Goal: Information Seeking & Learning: Understand process/instructions

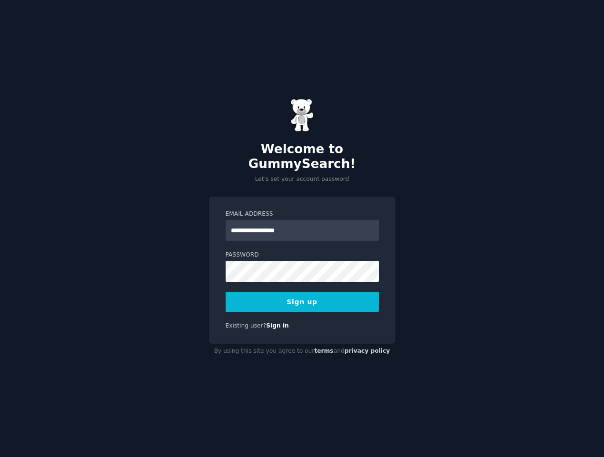
type input "**********"
click at [414, 311] on div "**********" at bounding box center [302, 228] width 604 height 457
click at [321, 296] on button "Sign up" at bounding box center [301, 302] width 153 height 20
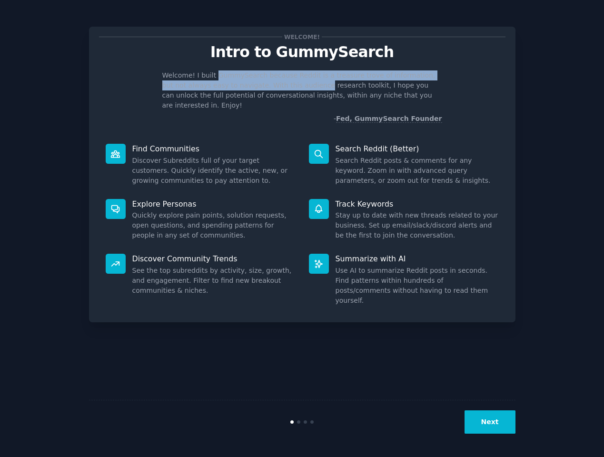
drag, startPoint x: 213, startPoint y: 77, endPoint x: 294, endPoint y: 85, distance: 81.3
click at [294, 85] on p "Welcome! I built GummySearch because Reddit is a treasure trove of information,…" at bounding box center [302, 90] width 280 height 40
click at [236, 72] on p "Welcome! I built GummySearch because Reddit is a treasure trove of information,…" at bounding box center [302, 90] width 280 height 40
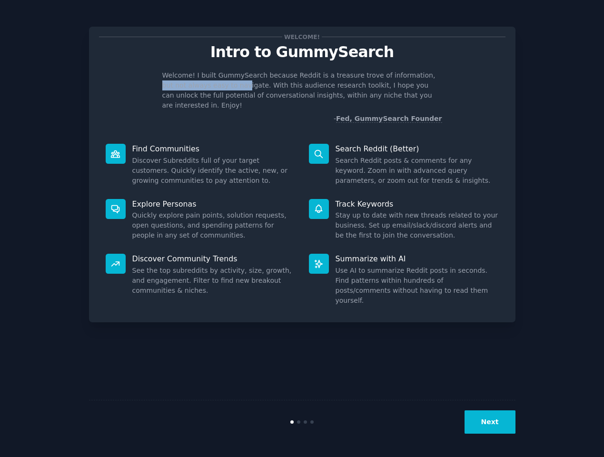
drag, startPoint x: 411, startPoint y: 76, endPoint x: 218, endPoint y: 81, distance: 193.7
click at [218, 81] on p "Welcome! I built GummySearch because Reddit is a treasure trove of information,…" at bounding box center [302, 90] width 280 height 40
click at [203, 95] on p "Welcome! I built GummySearch because Reddit is a treasure trove of information,…" at bounding box center [302, 90] width 280 height 40
drag, startPoint x: 236, startPoint y: 86, endPoint x: 422, endPoint y: 79, distance: 185.6
click at [422, 79] on p "Welcome! I built GummySearch because Reddit is a treasure trove of information,…" at bounding box center [302, 90] width 280 height 40
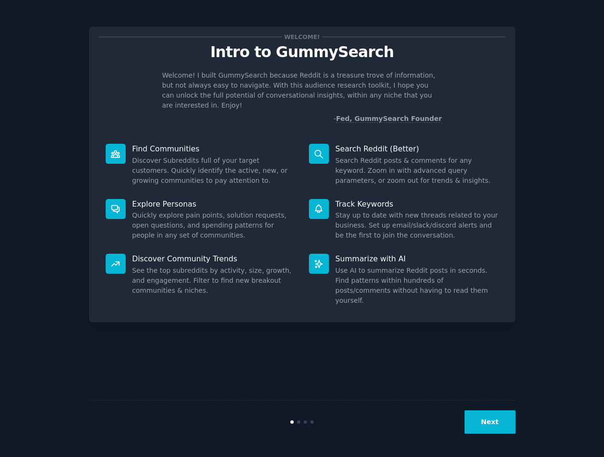
click at [415, 86] on p "Welcome! I built GummySearch because Reddit is a treasure trove of information,…" at bounding box center [302, 90] width 280 height 40
drag, startPoint x: 273, startPoint y: 96, endPoint x: 422, endPoint y: 96, distance: 149.4
click at [422, 96] on p "Welcome! I built GummySearch because Reddit is a treasure trove of information,…" at bounding box center [302, 90] width 280 height 40
click at [450, 89] on div "Welcome! I built GummySearch because Reddit is a treasure trove of information,…" at bounding box center [302, 96] width 406 height 53
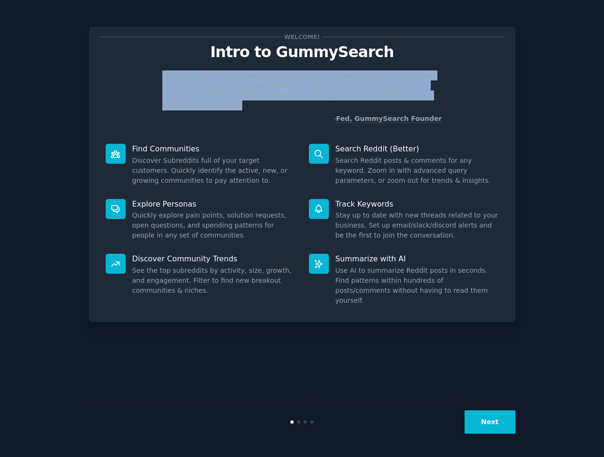
drag, startPoint x: 424, startPoint y: 97, endPoint x: 155, endPoint y: 76, distance: 270.5
click at [155, 76] on div "Welcome! I built GummySearch because Reddit is a treasure trove of information,…" at bounding box center [302, 96] width 406 height 53
click at [534, 79] on div "Welcome! Intro to GummySearch Welcome! I built GummySearch because Reddit is a …" at bounding box center [301, 228] width 577 height 430
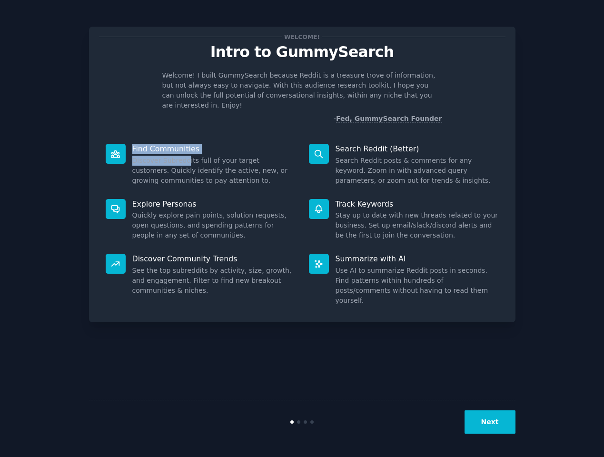
drag, startPoint x: 134, startPoint y: 139, endPoint x: 185, endPoint y: 153, distance: 53.2
click at [185, 153] on div "Find Communities Discover Subreddits full of your target customers. Quickly ide…" at bounding box center [200, 164] width 203 height 55
click at [237, 52] on p "Intro to GummySearch" at bounding box center [302, 52] width 406 height 17
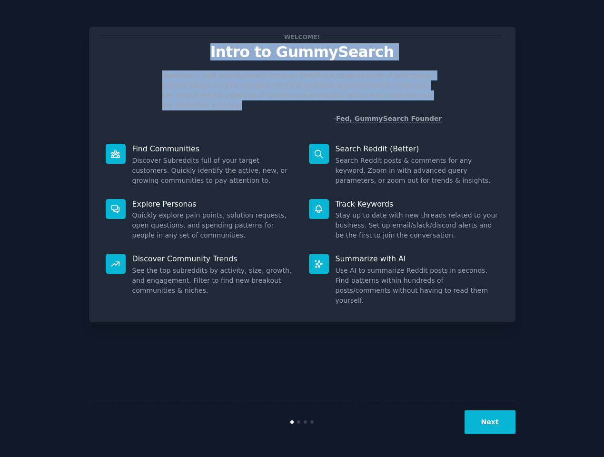
drag, startPoint x: 211, startPoint y: 57, endPoint x: 436, endPoint y: 93, distance: 227.9
click at [436, 93] on div "Welcome! Intro to GummySearch Welcome! I built GummySearch because Reddit is a …" at bounding box center [302, 80] width 406 height 87
click at [440, 95] on p "Welcome! I built GummySearch because Reddit is a treasure trove of information,…" at bounding box center [302, 90] width 280 height 40
drag, startPoint x: 431, startPoint y: 101, endPoint x: 225, endPoint y: 55, distance: 212.0
click at [225, 55] on div "Welcome! Intro to GummySearch Welcome! I built GummySearch because Reddit is a …" at bounding box center [302, 80] width 406 height 87
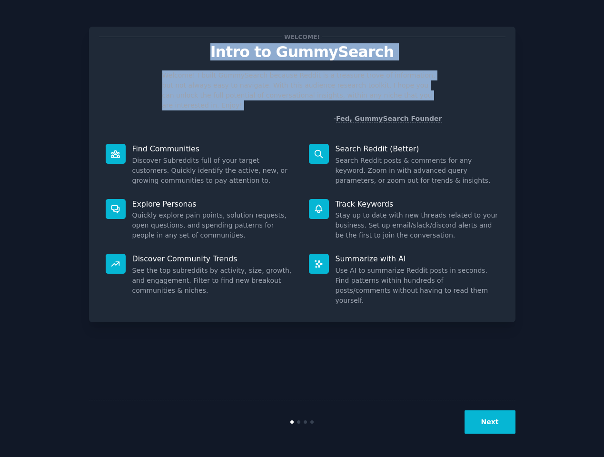
click at [224, 55] on p "Intro to GummySearch" at bounding box center [302, 52] width 406 height 17
drag, startPoint x: 222, startPoint y: 54, endPoint x: 430, endPoint y: 100, distance: 212.3
click at [430, 100] on div "Welcome! Intro to GummySearch Welcome! I built GummySearch because Reddit is a …" at bounding box center [302, 80] width 406 height 87
click at [447, 91] on div "Welcome! I built GummySearch because Reddit is a treasure trove of information,…" at bounding box center [302, 96] width 406 height 53
